Goal: Information Seeking & Learning: Learn about a topic

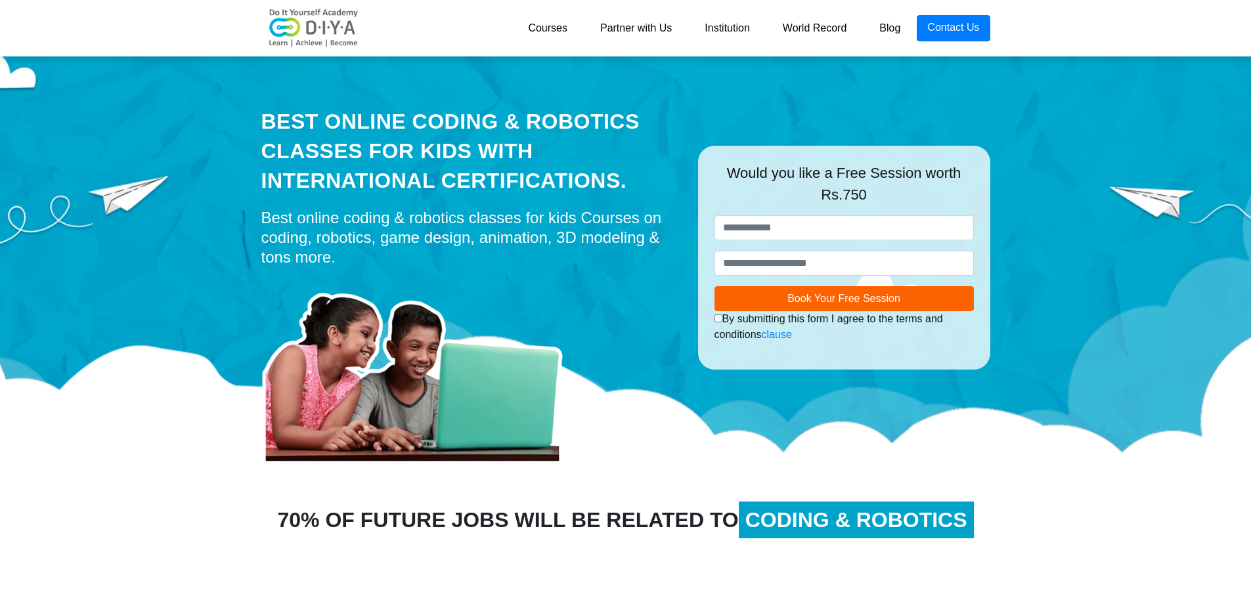
click at [554, 32] on link "Courses" at bounding box center [548, 28] width 72 height 26
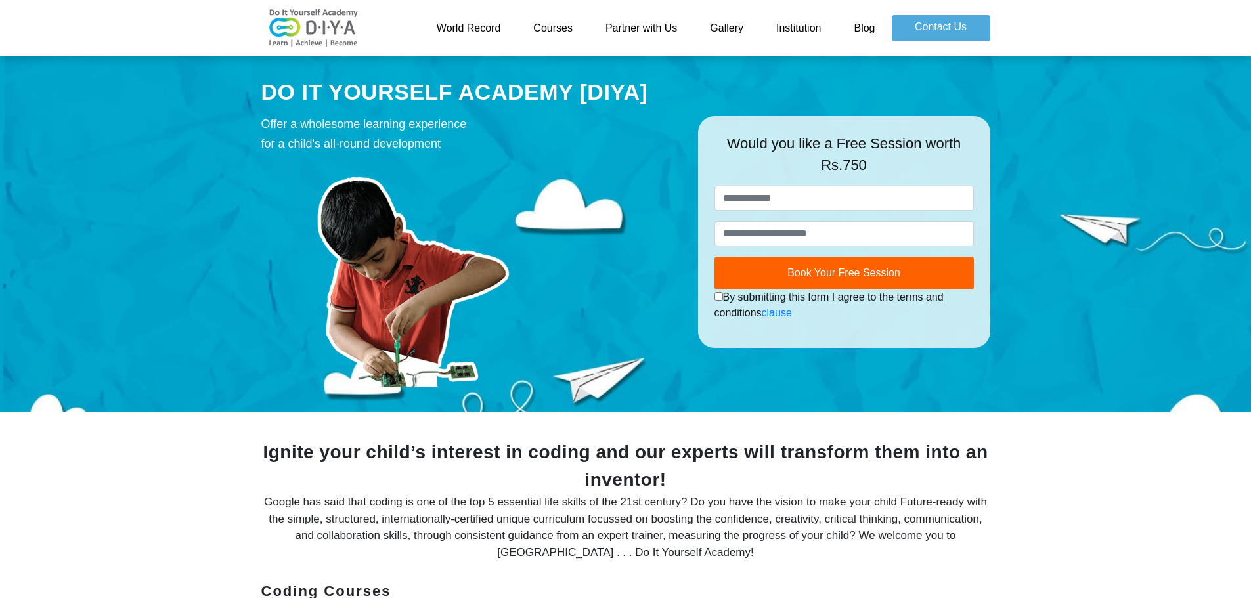
click at [774, 29] on link "Institution" at bounding box center [798, 28] width 77 height 26
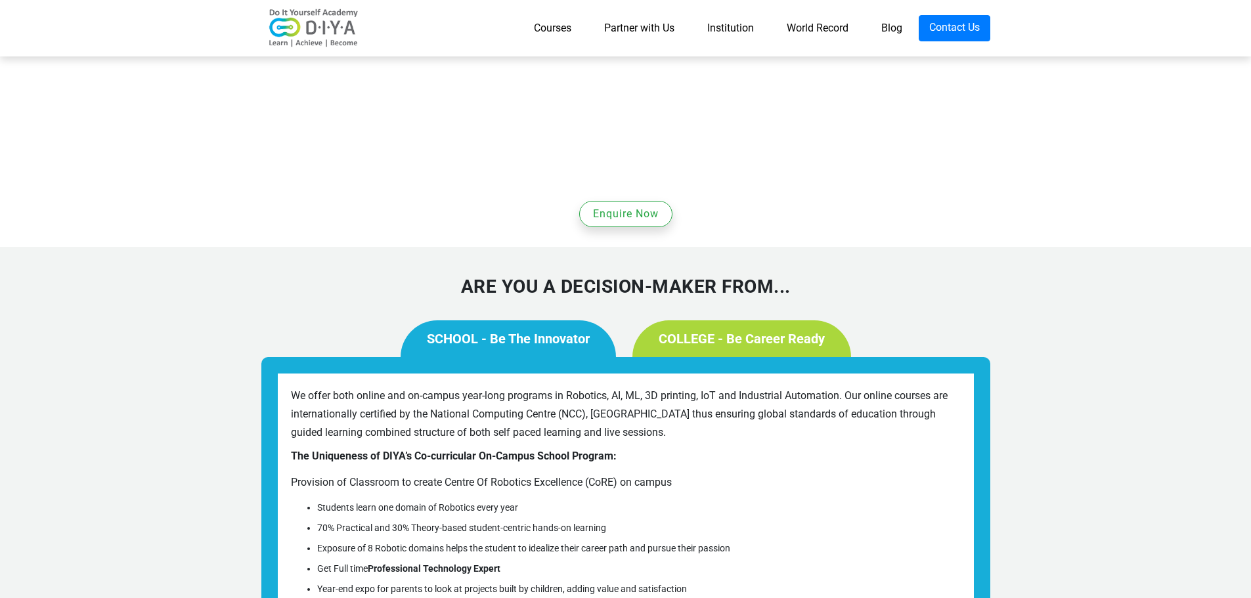
scroll to position [985, 0]
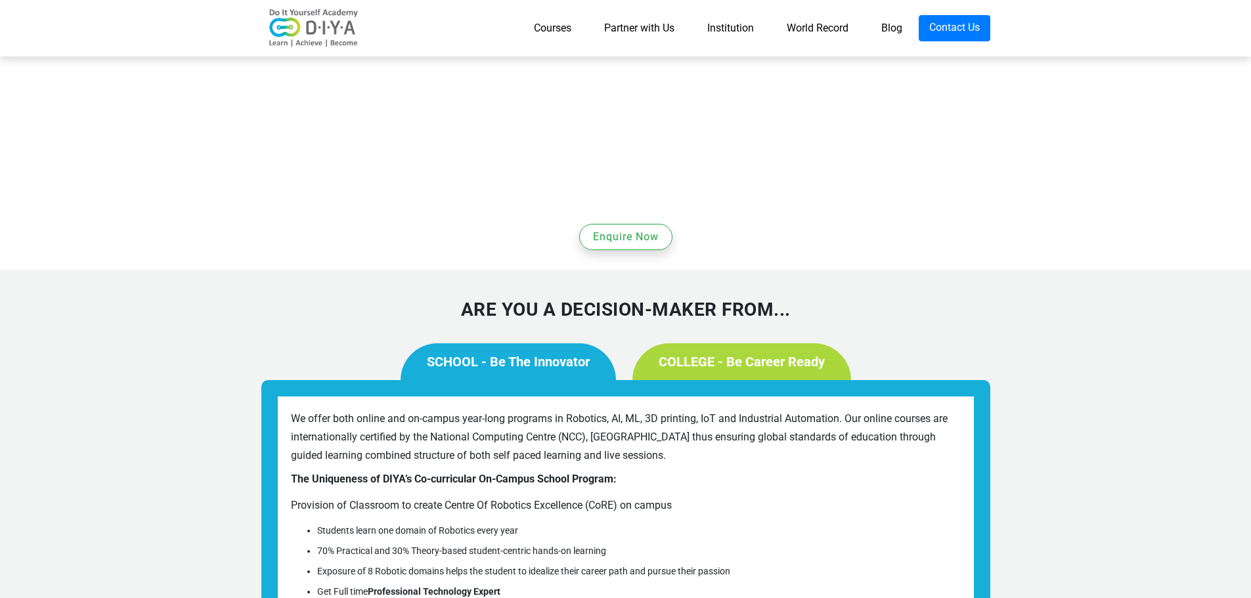
click at [703, 343] on link "COLLEGE - Be Career Ready" at bounding box center [741, 361] width 219 height 37
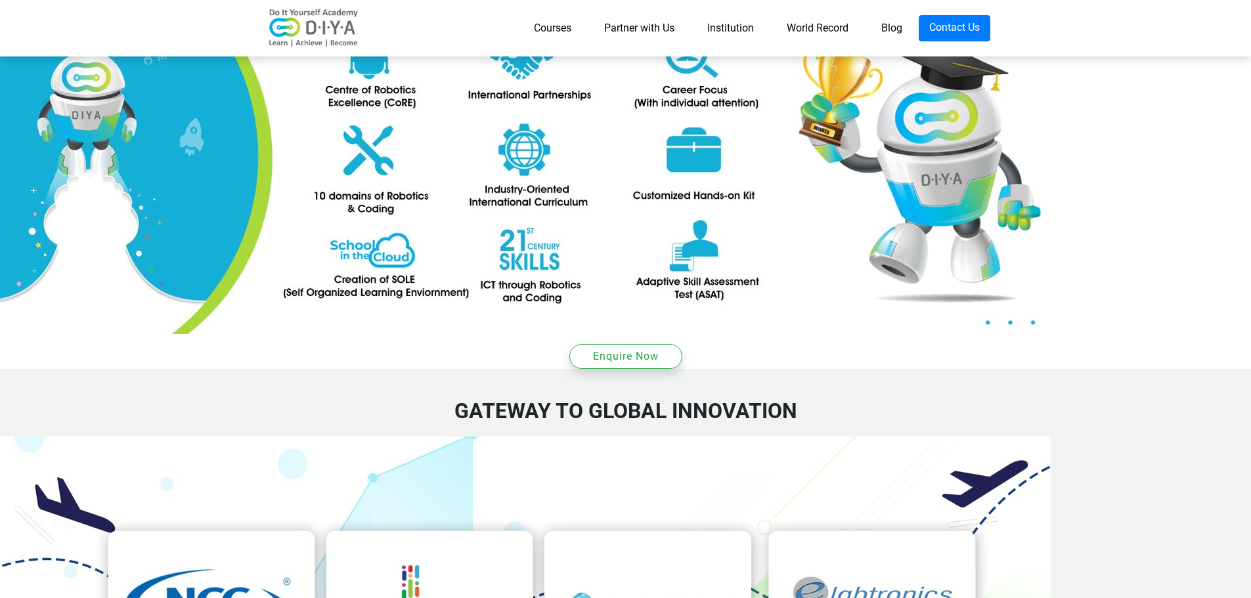
scroll to position [1642, 0]
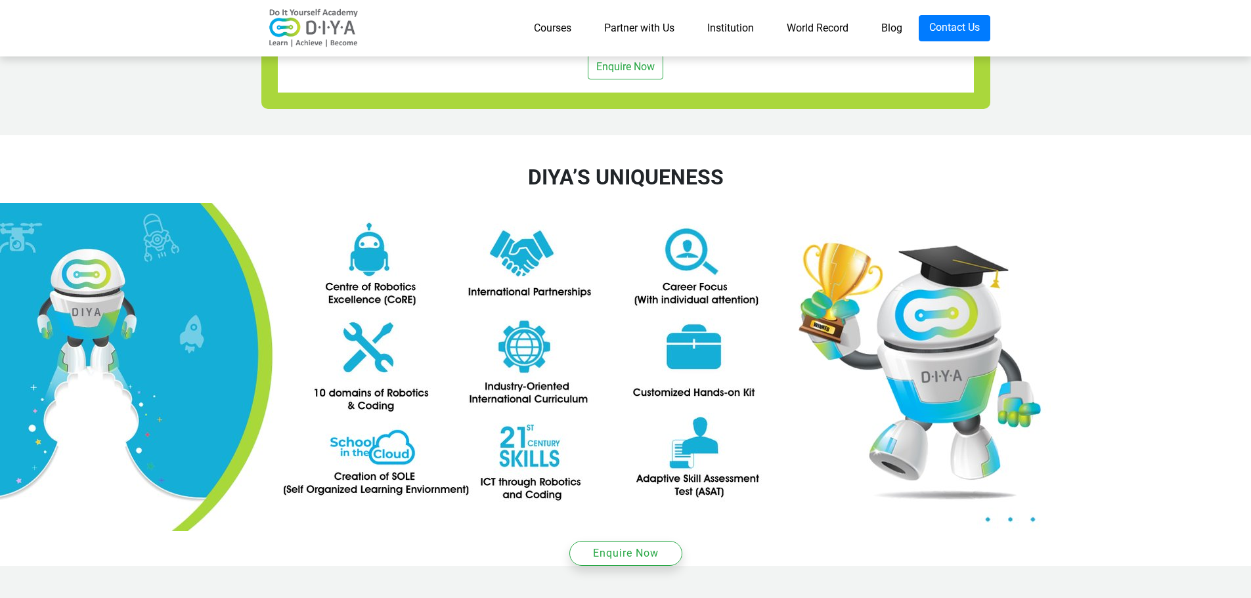
drag, startPoint x: 1032, startPoint y: 1, endPoint x: 1045, endPoint y: 102, distance: 101.9
click at [1045, 203] on img at bounding box center [525, 367] width 1051 height 328
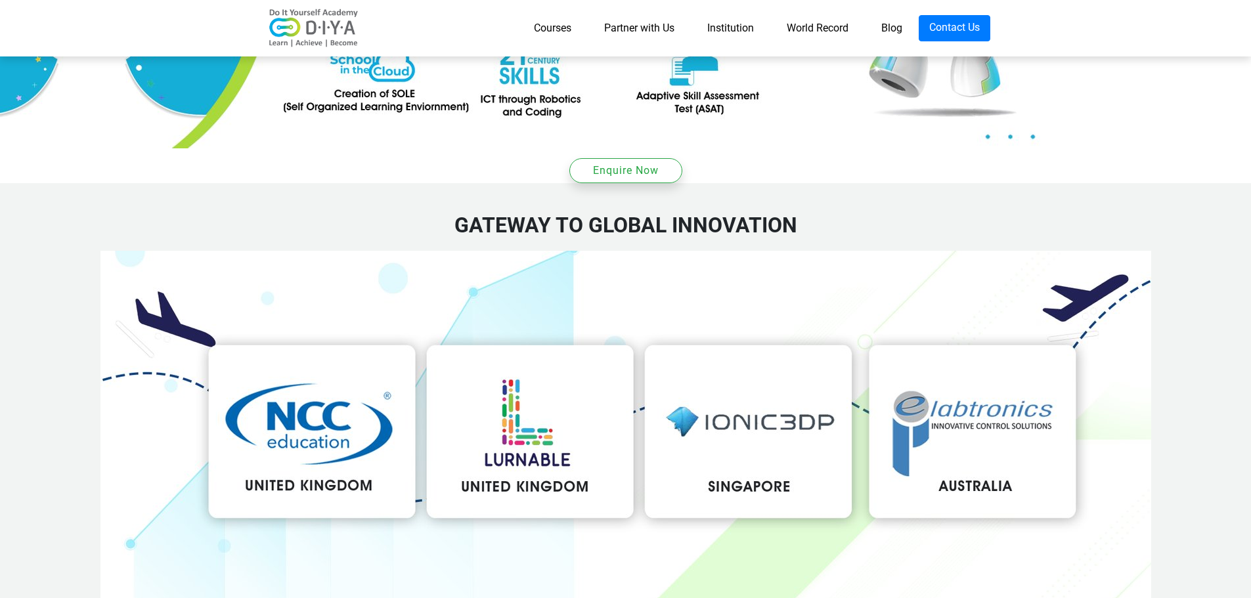
scroll to position [1911, 0]
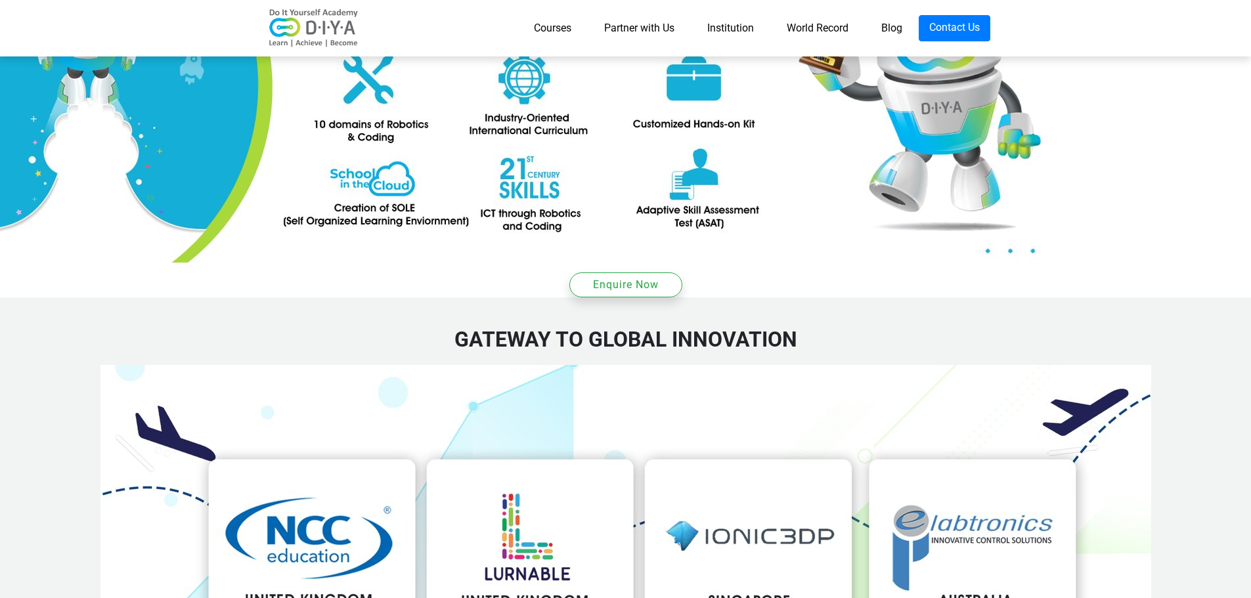
click at [814, 32] on link "World Record" at bounding box center [817, 28] width 95 height 26
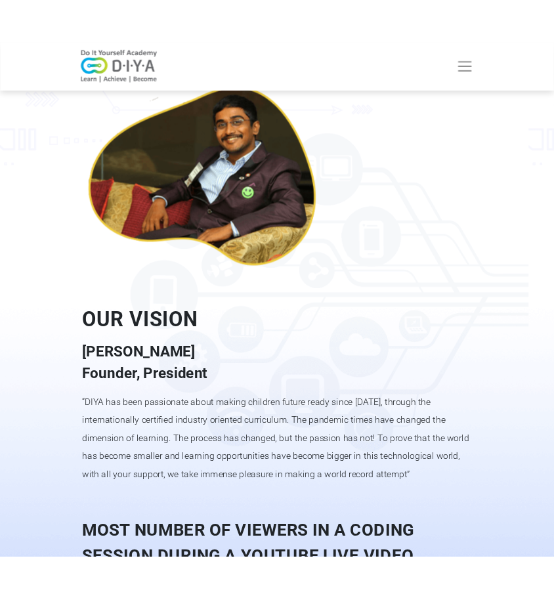
scroll to position [1319, 0]
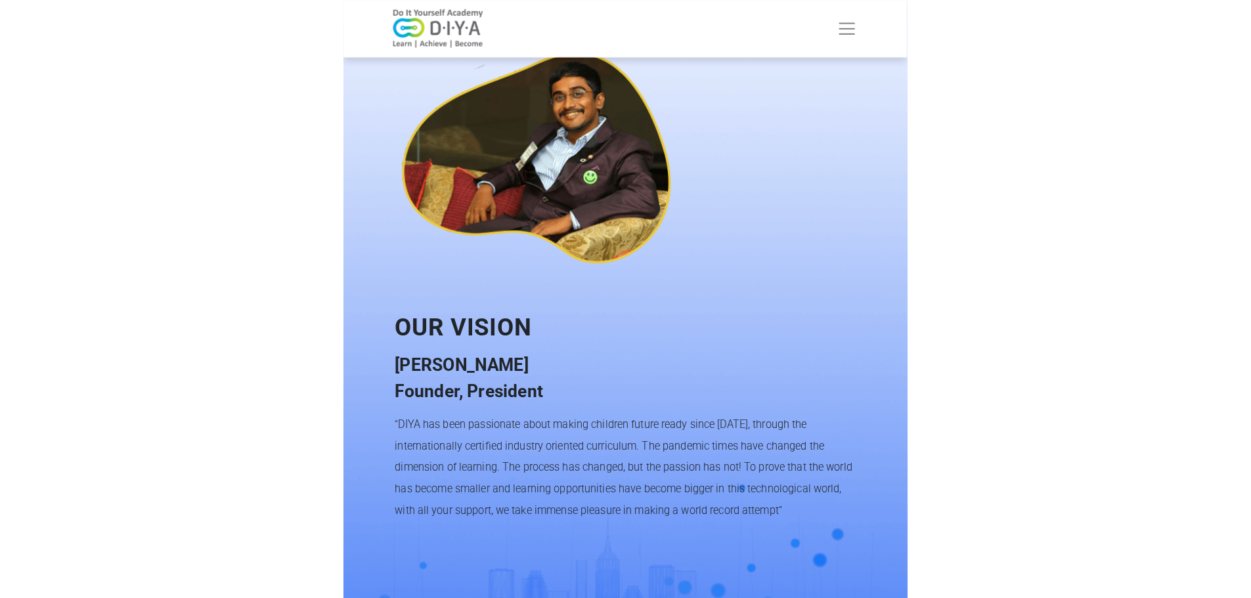
scroll to position [1101, 0]
